Goal: Find specific page/section: Find specific page/section

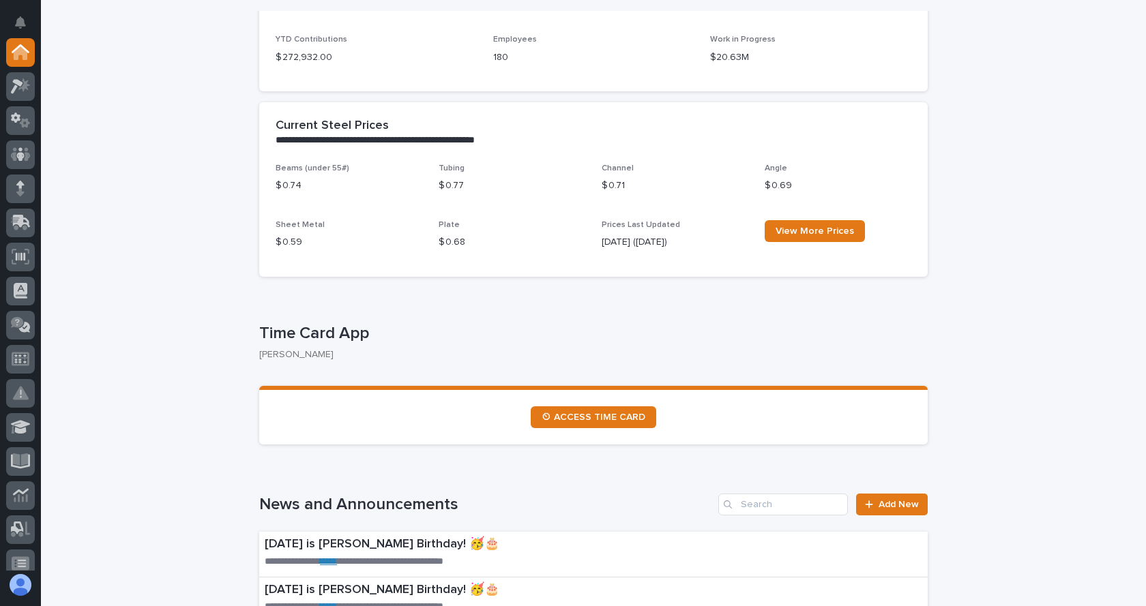
scroll to position [477, 0]
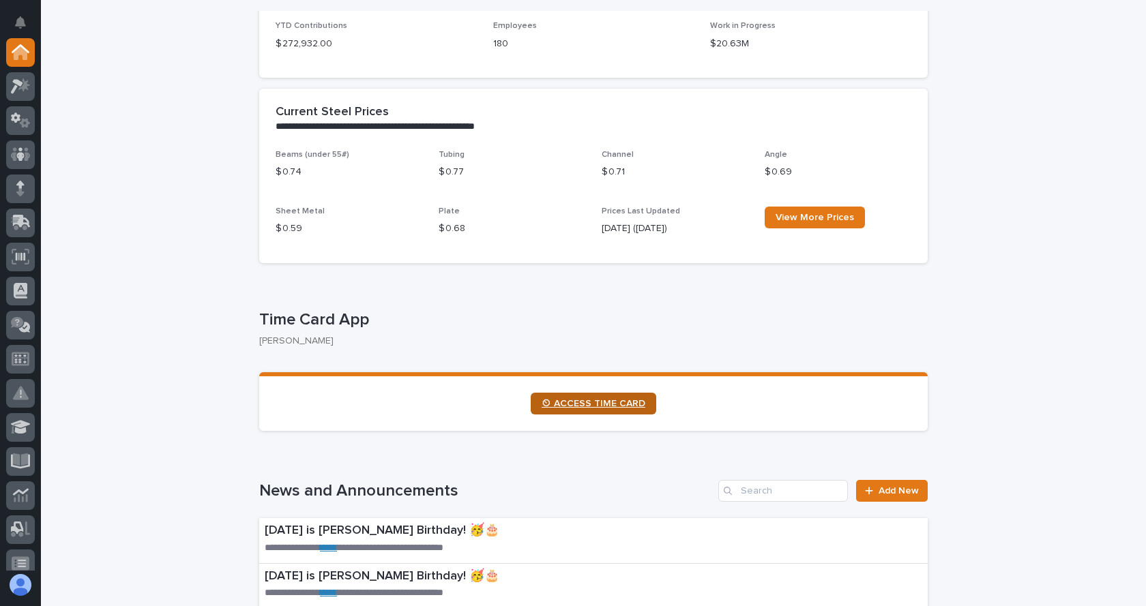
click at [587, 400] on span "⏲ ACCESS TIME CARD" at bounding box center [593, 404] width 104 height 10
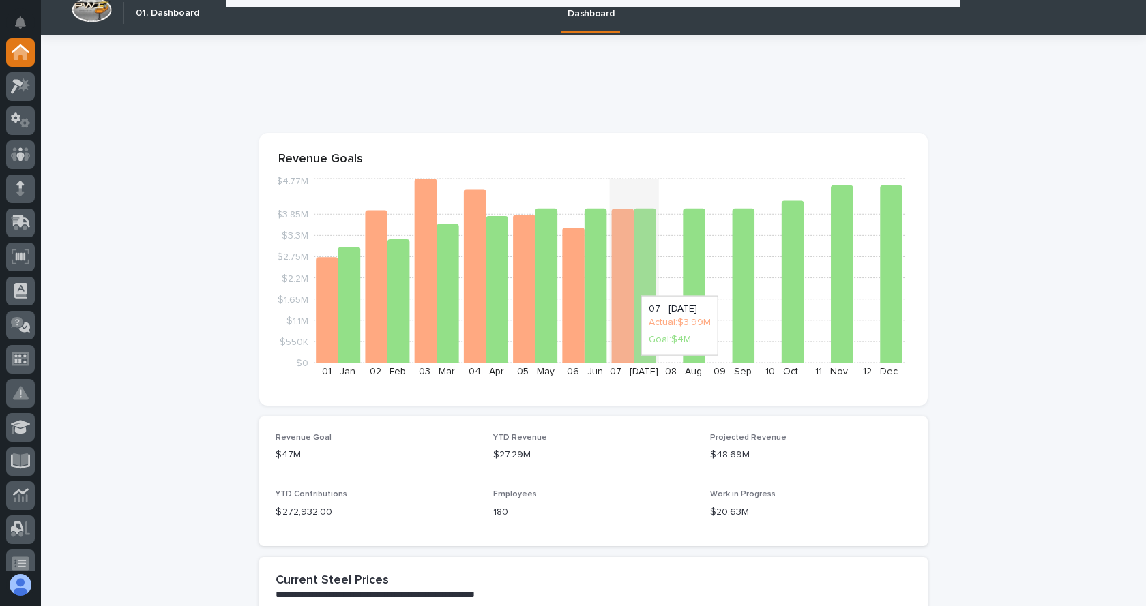
scroll to position [0, 0]
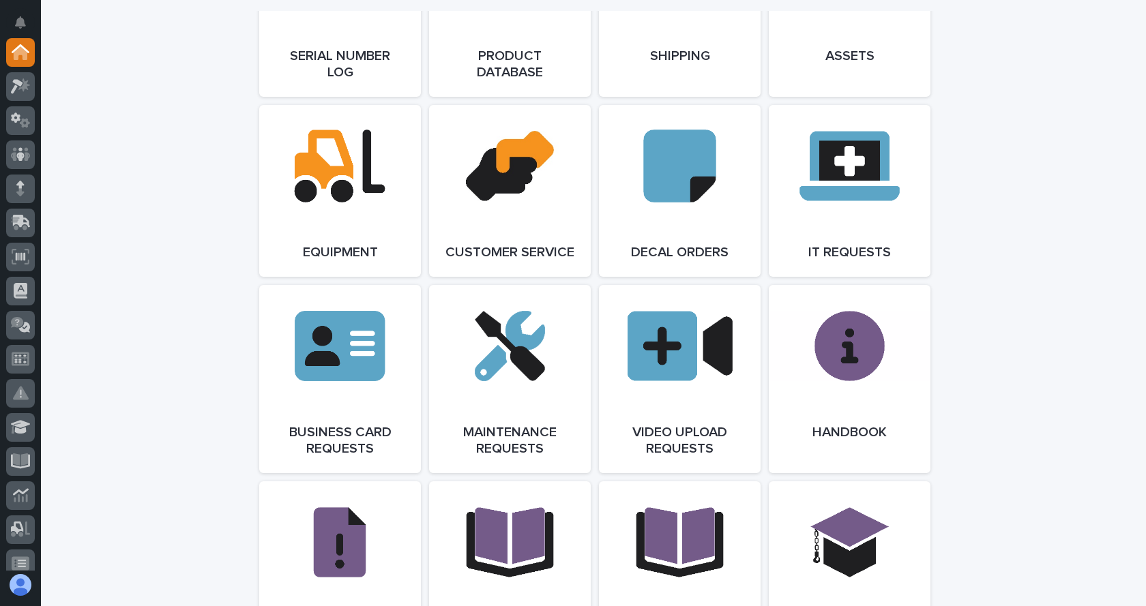
scroll to position [1910, 0]
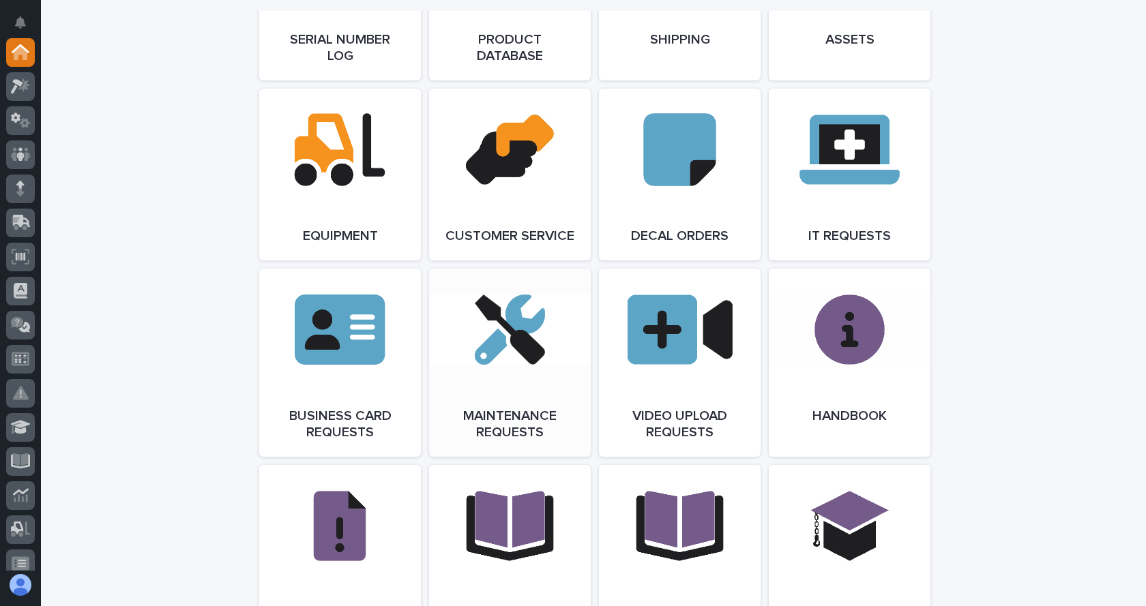
click at [505, 370] on link "Open Link" at bounding box center [510, 363] width 162 height 188
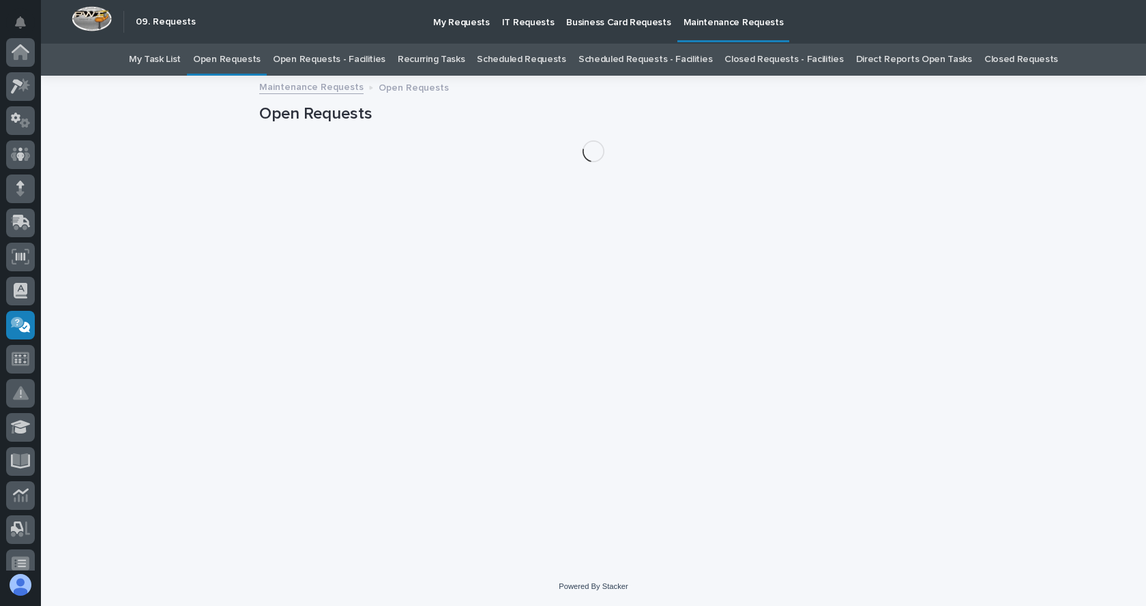
scroll to position [218, 0]
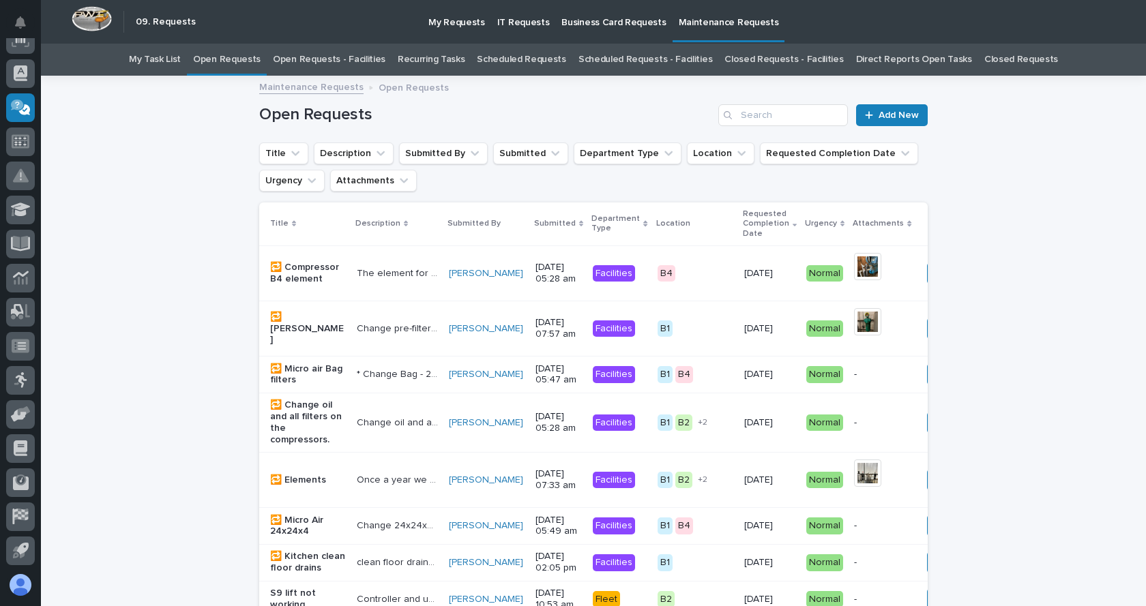
click at [357, 57] on link "Open Requests - Facilities" at bounding box center [329, 60] width 113 height 32
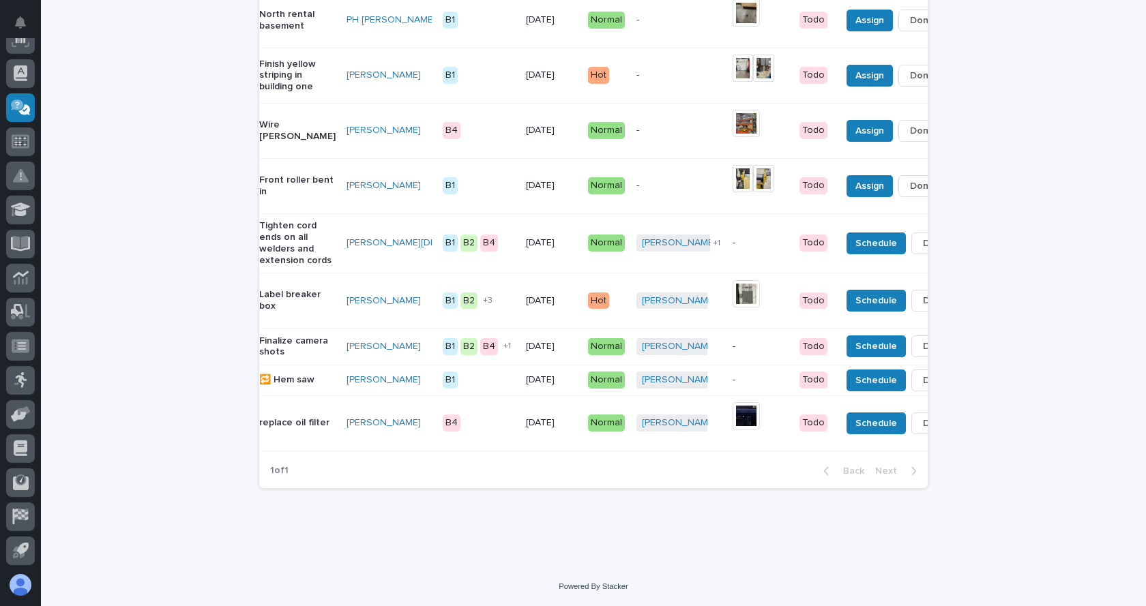
scroll to position [0, 28]
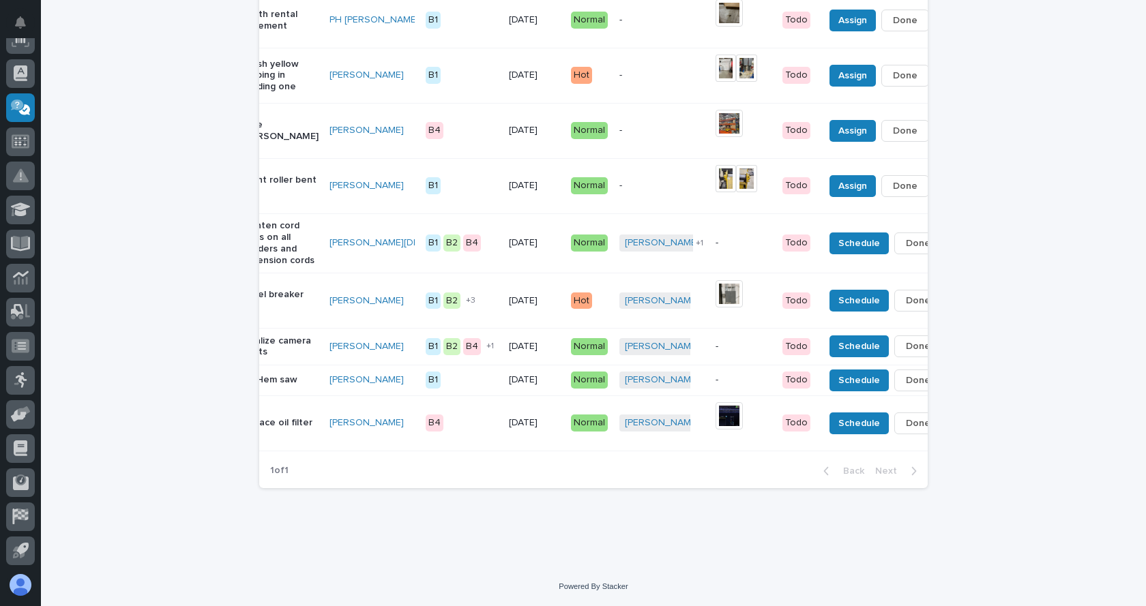
click at [644, 472] on div "1 of 1 Back Next" at bounding box center [593, 471] width 668 height 34
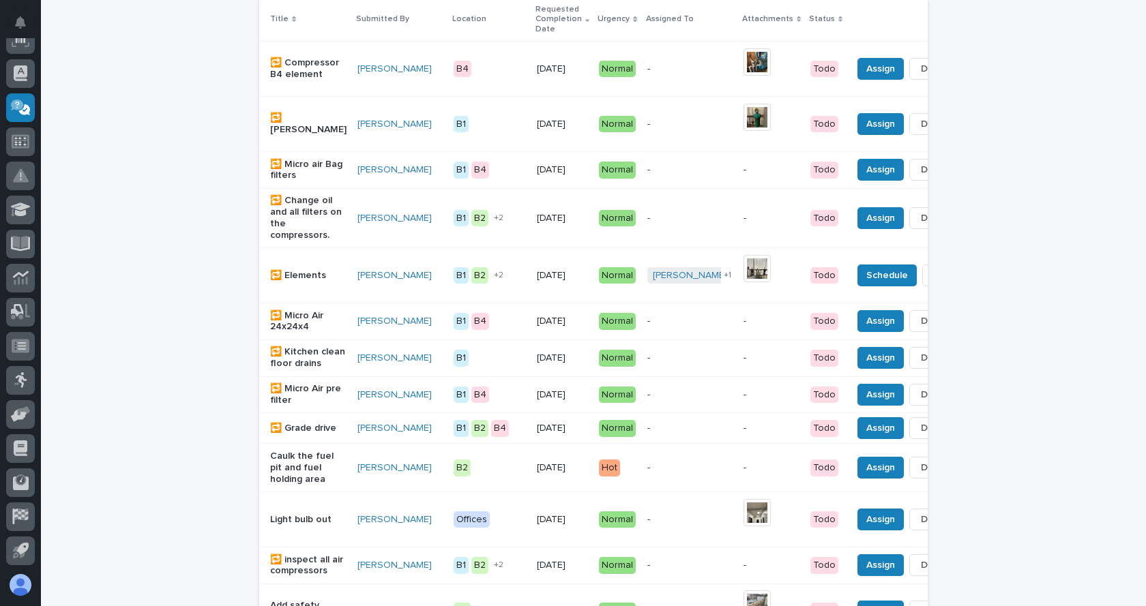
scroll to position [0, 0]
